Goal: Information Seeking & Learning: Find specific page/section

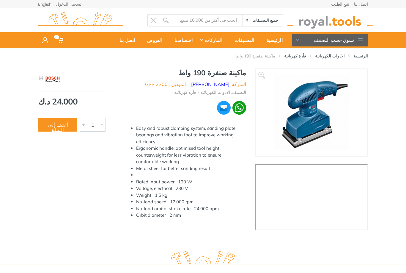
click at [306, 58] on link "فأرة كهربائية" at bounding box center [295, 56] width 22 height 6
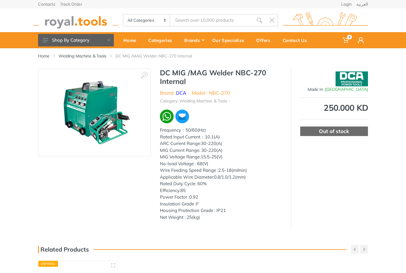
click at [366, 6] on link "العربية" at bounding box center [362, 4] width 12 height 4
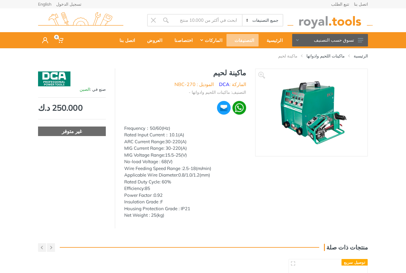
click at [249, 39] on div "التصنيفات" at bounding box center [243, 40] width 32 height 12
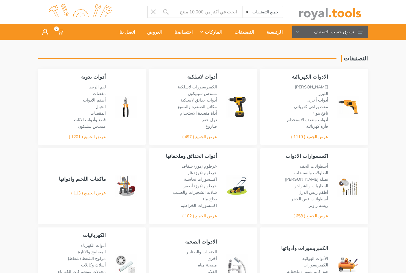
scroll to position [9, 0]
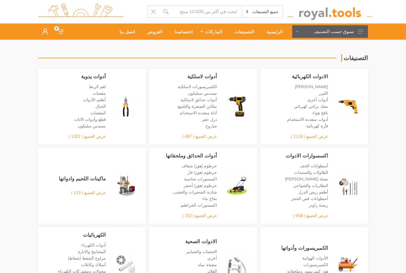
click at [327, 92] on link "الليزر" at bounding box center [324, 92] width 10 height 5
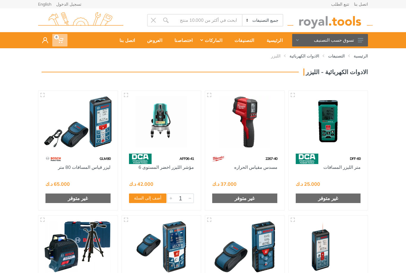
click at [64, 41] on span "0" at bounding box center [59, 40] width 15 height 12
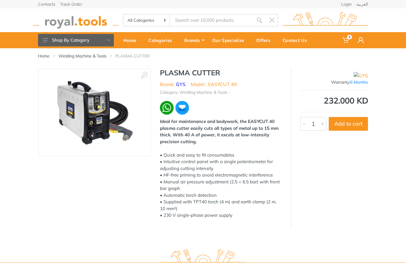
click at [240, 18] on input "Site search" at bounding box center [211, 20] width 83 height 12
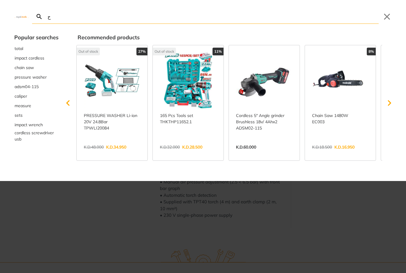
type input "حس"
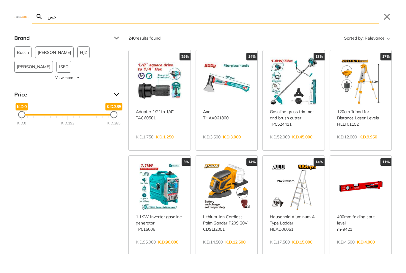
type input "ح"
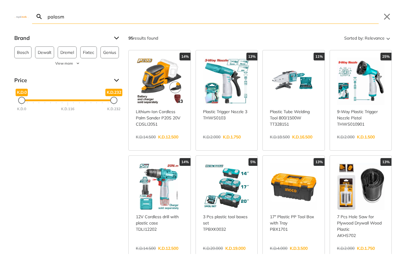
type input "palasma"
